Goal: Task Accomplishment & Management: Complete application form

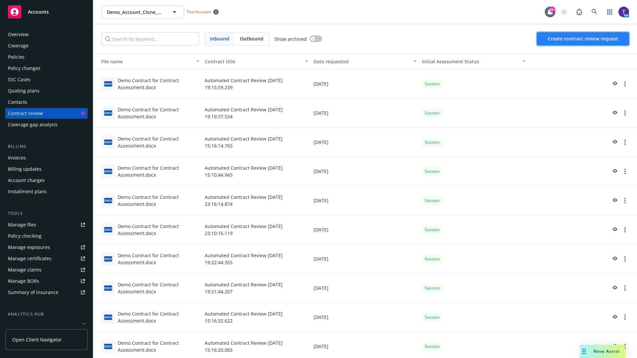
click at [583, 39] on span "Create contract review request" at bounding box center [583, 38] width 70 height 6
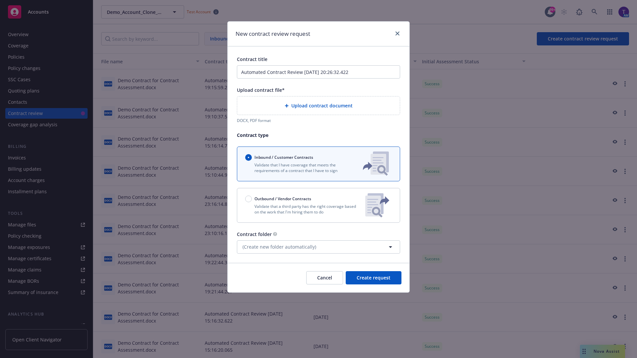
type input "Automated Contract Review 09-16-2025 20:26:32.422"
click at [318, 205] on p "Validate that a third party has the right coverage based on the work that I'm h…" at bounding box center [302, 209] width 115 height 11
radio input "false"
radio input "true"
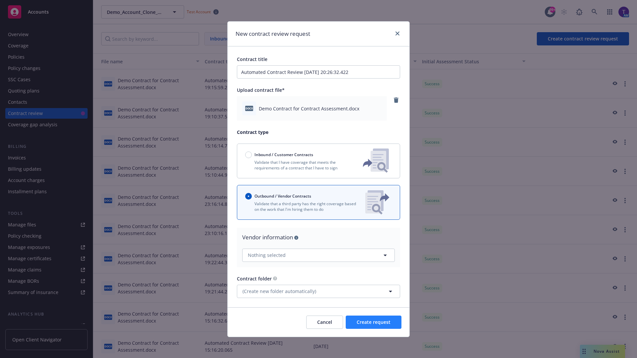
click at [374, 322] on span "Create request" at bounding box center [374, 322] width 34 height 6
